Goal: Transaction & Acquisition: Purchase product/service

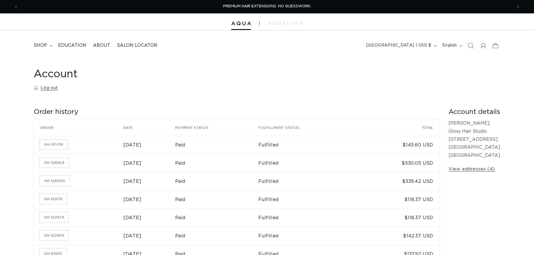
click at [472, 48] on icon "Search" at bounding box center [471, 46] width 6 height 6
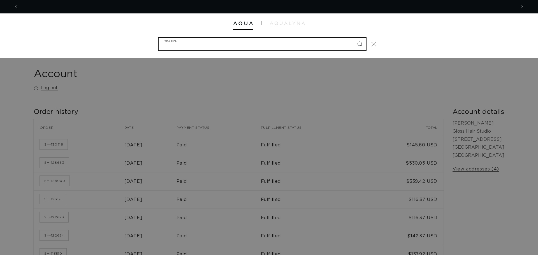
scroll to position [0, 498]
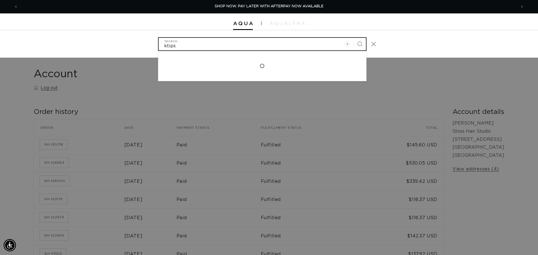
type input "ktips"
click at [354, 38] on button "Search" at bounding box center [360, 44] width 12 height 12
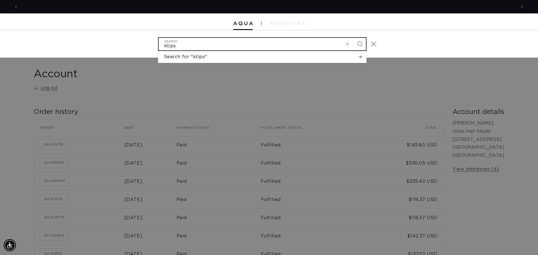
scroll to position [0, 996]
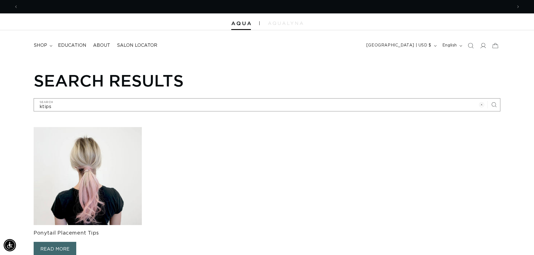
scroll to position [0, 494]
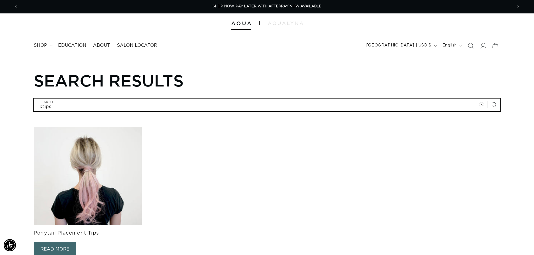
click at [363, 105] on input "ktips" at bounding box center [267, 105] width 466 height 13
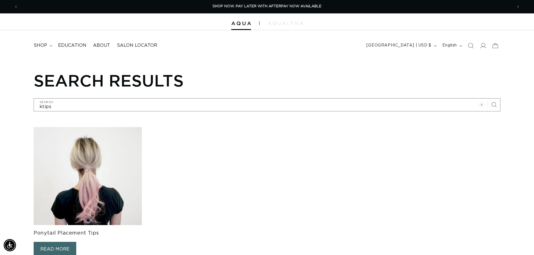
click at [113, 175] on img at bounding box center [88, 176] width 108 height 98
click at [69, 249] on link "READ MORE" at bounding box center [55, 249] width 43 height 15
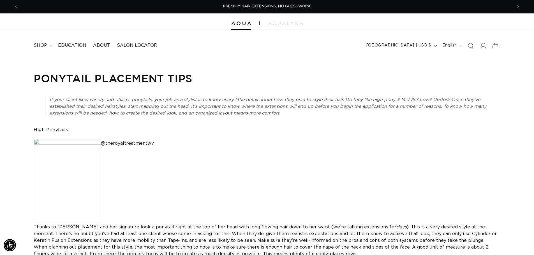
scroll to position [0, 494]
click at [296, 21] on div at bounding box center [267, 21] width 534 height 17
drag, startPoint x: 252, startPoint y: 22, endPoint x: 249, endPoint y: 24, distance: 3.3
click at [251, 22] on div at bounding box center [267, 21] width 534 height 17
click at [13, 6] on span "Previous announcement" at bounding box center [16, 7] width 6 height 6
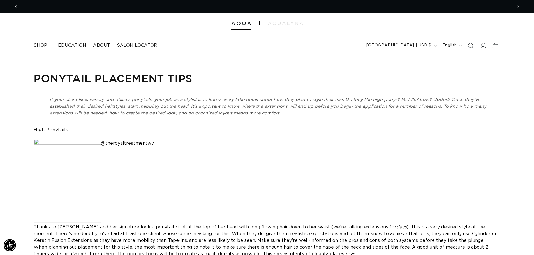
scroll to position [0, 0]
click at [19, 10] on button "Previous announcement" at bounding box center [16, 6] width 12 height 11
click at [473, 47] on icon "Search" at bounding box center [470, 46] width 6 height 6
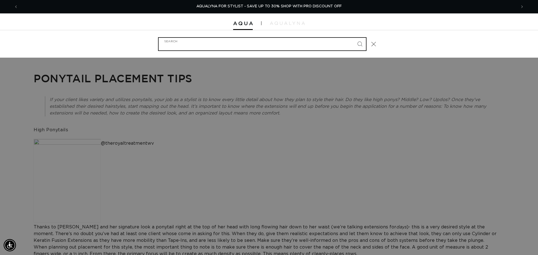
click at [221, 48] on input "Search" at bounding box center [262, 44] width 207 height 13
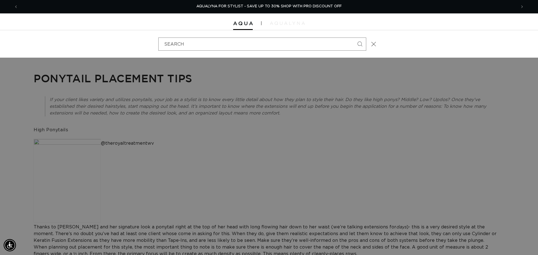
click at [276, 24] on img at bounding box center [287, 23] width 35 height 3
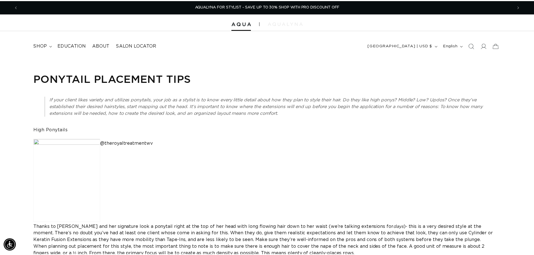
scroll to position [0, 988]
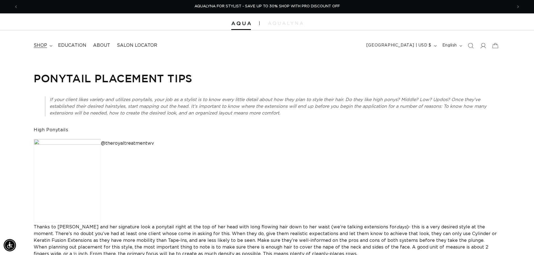
click at [39, 45] on span "shop" at bounding box center [40, 46] width 13 height 6
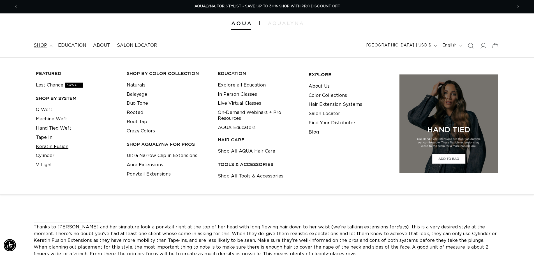
click at [58, 147] on link "Keratin Fusion" at bounding box center [52, 146] width 32 height 9
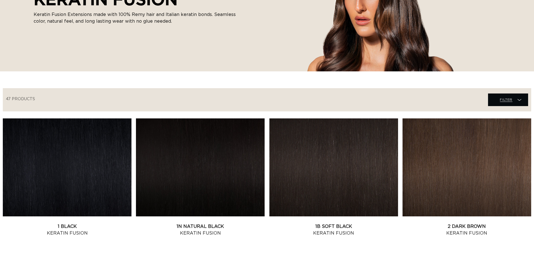
click at [502, 100] on span "Filter" at bounding box center [505, 99] width 13 height 11
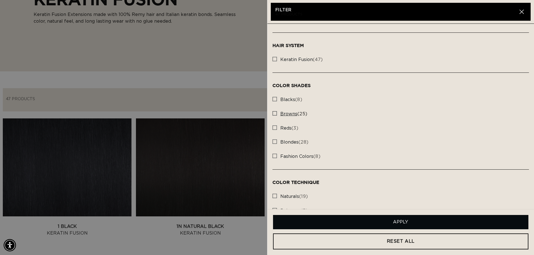
scroll to position [84, 0]
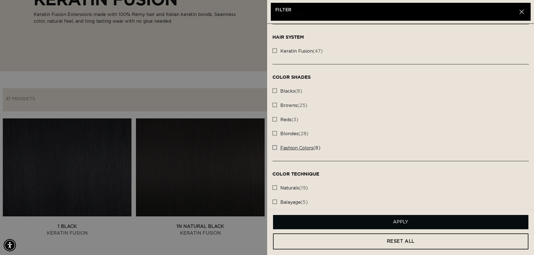
click at [276, 147] on icon at bounding box center [274, 147] width 4 height 4
click at [276, 147] on input "fashion colors (8) fashion colors (8 products)" at bounding box center [274, 146] width 4 height 4
checkbox input "true"
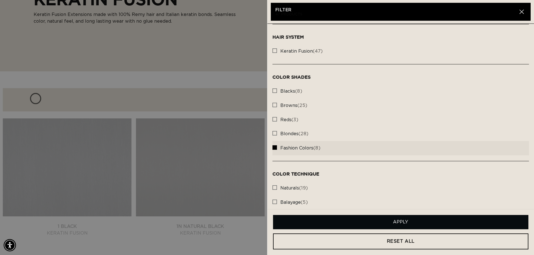
click at [422, 222] on button "Apply" at bounding box center [400, 222] width 255 height 14
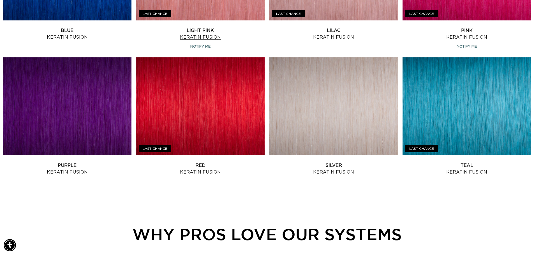
scroll to position [0, 494]
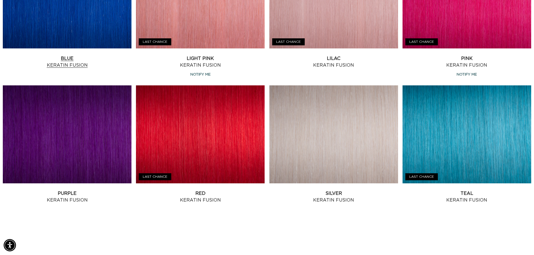
click at [86, 55] on link "Blue Keratin Fusion" at bounding box center [67, 61] width 129 height 13
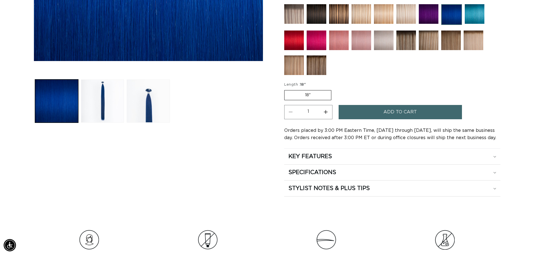
scroll to position [0, 988]
click at [321, 96] on label "18" Variant sold out or unavailable" at bounding box center [307, 95] width 47 height 10
click at [286, 89] on input "18" Variant sold out or unavailable" at bounding box center [285, 89] width 0 height 0
click at [310, 95] on label "18" Variant sold out or unavailable" at bounding box center [307, 95] width 47 height 10
click at [286, 89] on input "18" Variant sold out or unavailable" at bounding box center [285, 89] width 0 height 0
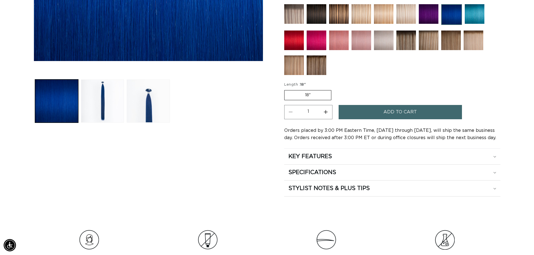
scroll to position [0, 0]
click at [310, 95] on label "18" Variant sold out or unavailable" at bounding box center [307, 95] width 47 height 10
click at [286, 89] on input "18" Variant sold out or unavailable" at bounding box center [285, 89] width 0 height 0
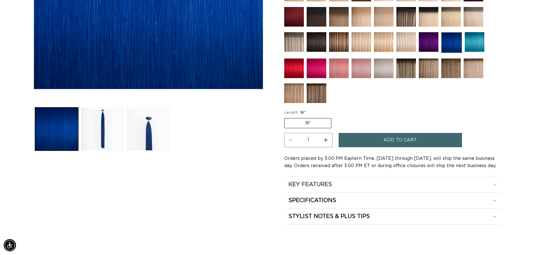
scroll to position [0, 494]
click at [328, 200] on h2 "SPECIFICATIONS" at bounding box center [312, 200] width 48 height 7
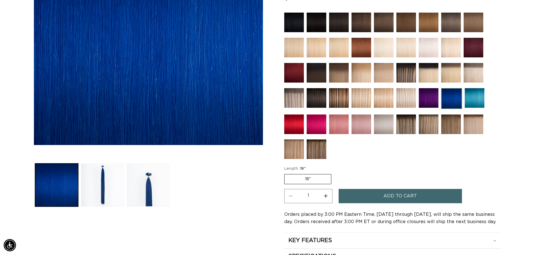
click at [384, 193] on span "Add to cart" at bounding box center [399, 196] width 33 height 14
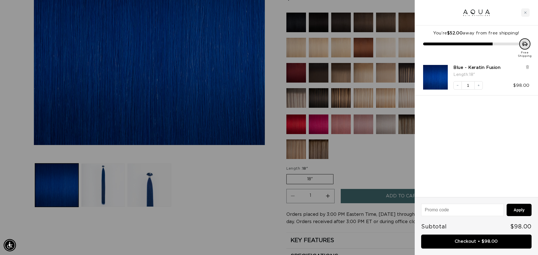
scroll to position [0, 996]
